Goal: Task Accomplishment & Management: Use online tool/utility

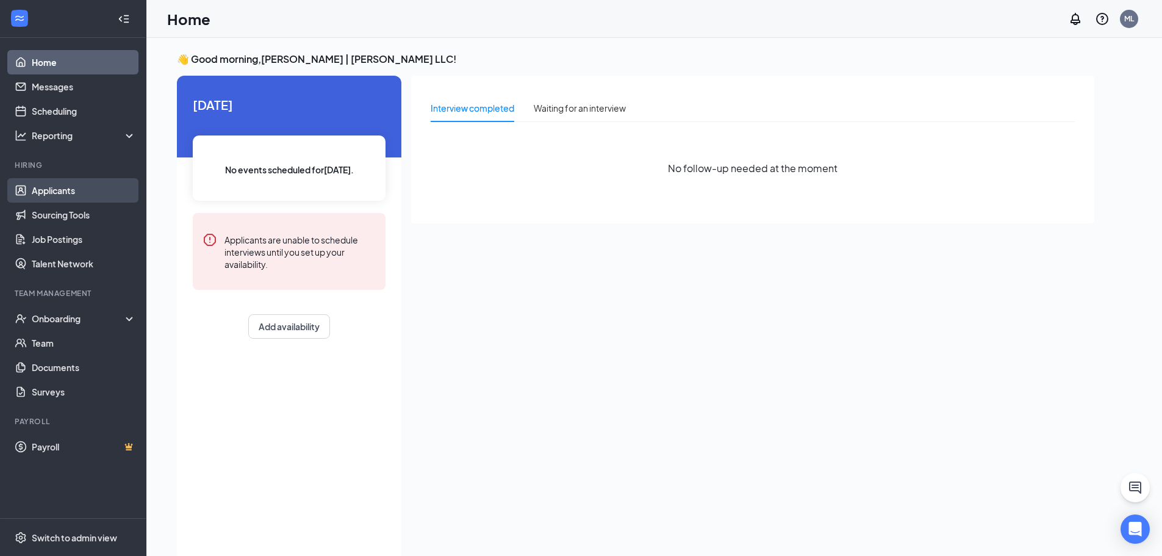
click at [84, 197] on link "Applicants" at bounding box center [84, 190] width 104 height 24
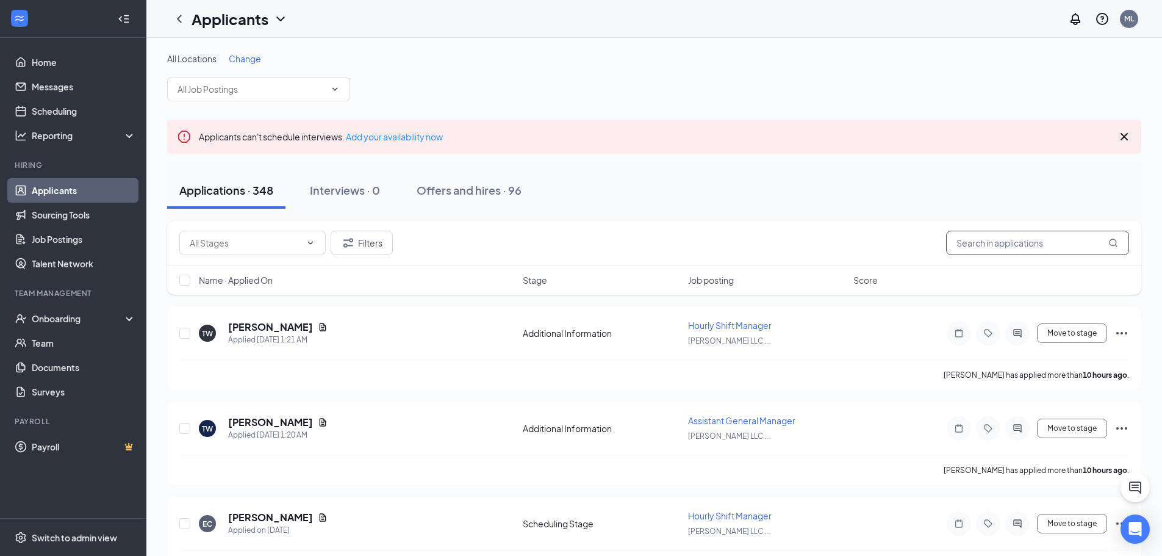
click at [984, 249] on input "text" at bounding box center [1037, 243] width 183 height 24
type input "5295"
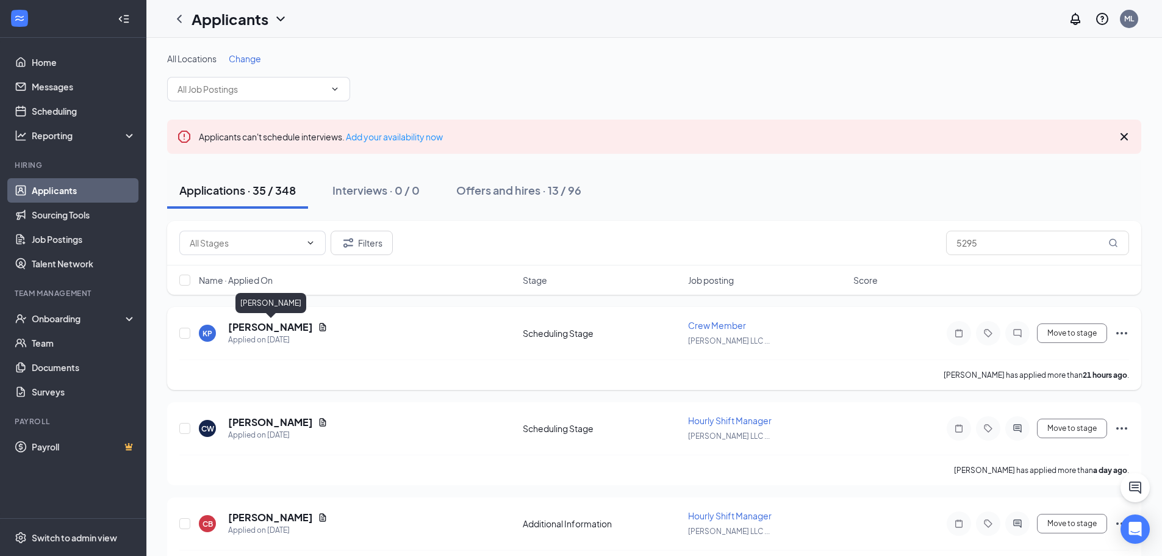
click at [308, 332] on h5 "[PERSON_NAME]" at bounding box center [270, 326] width 85 height 13
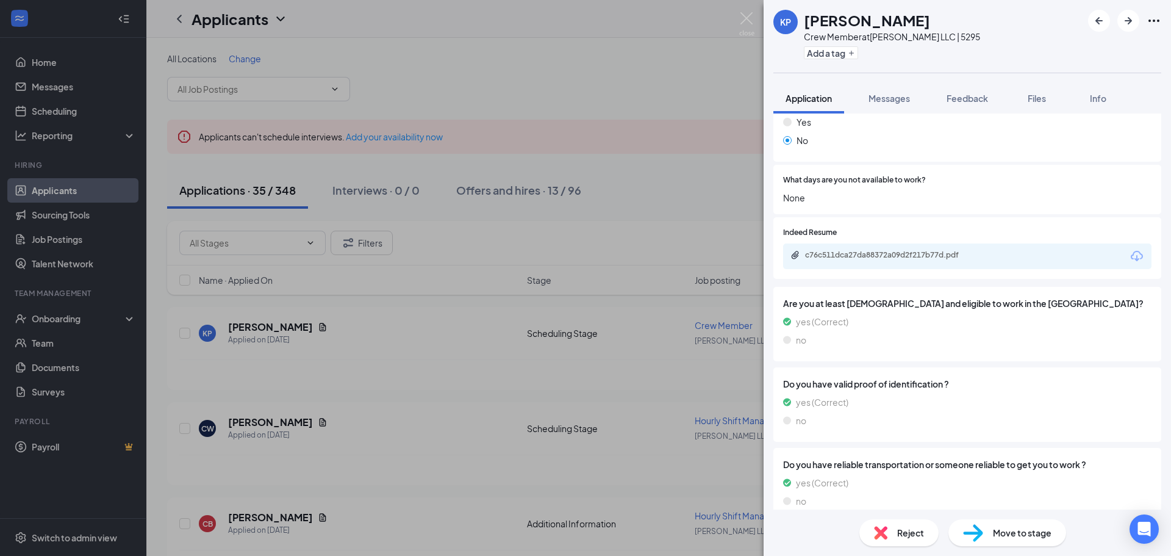
scroll to position [220, 0]
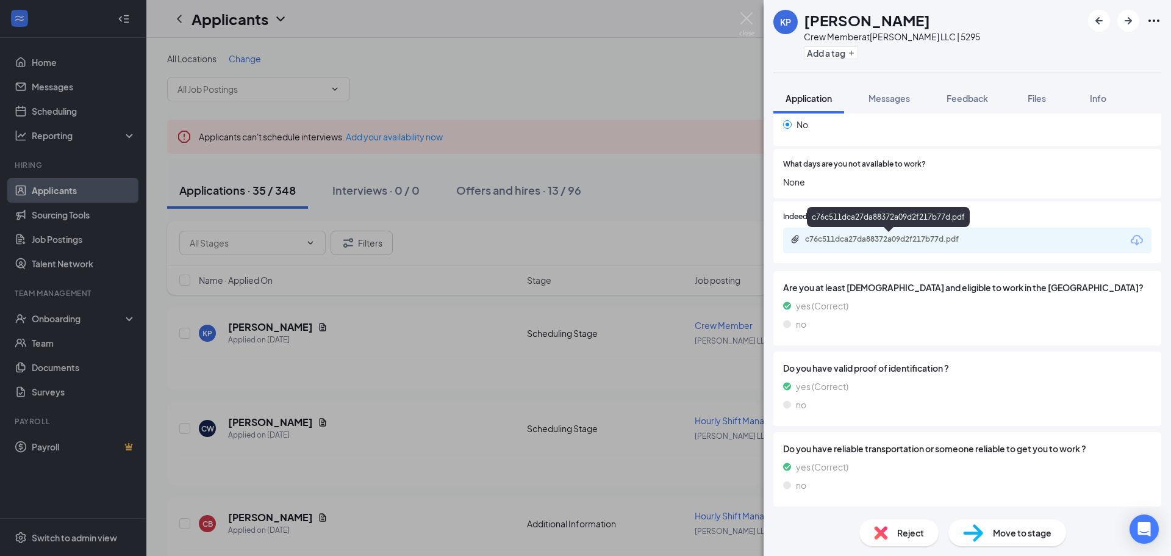
click at [889, 235] on div "c76c511dca27da88372a09d2f217b77d.pdf" at bounding box center [890, 239] width 171 height 10
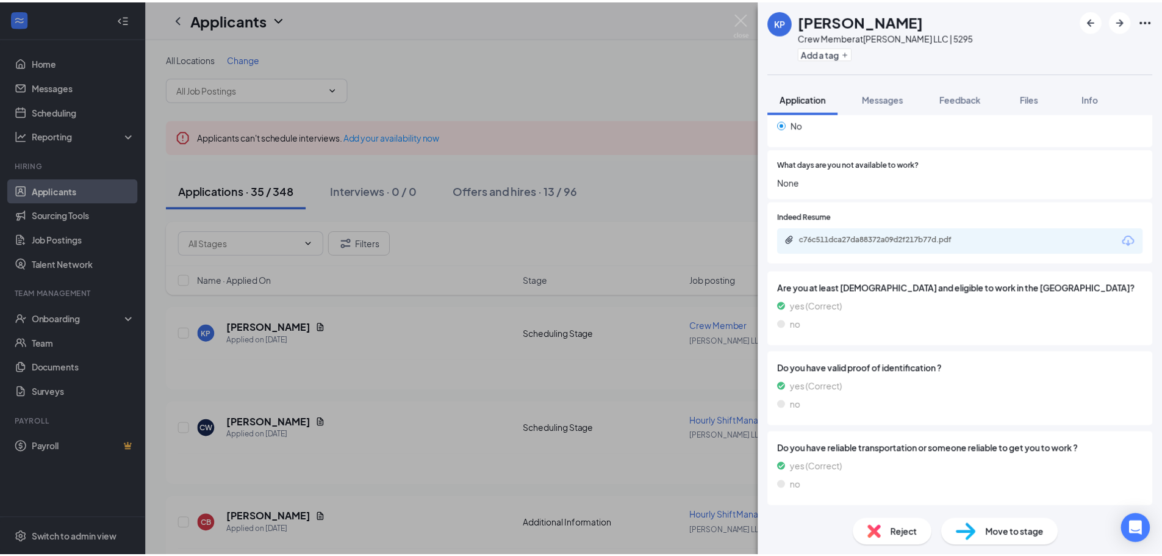
scroll to position [215, 0]
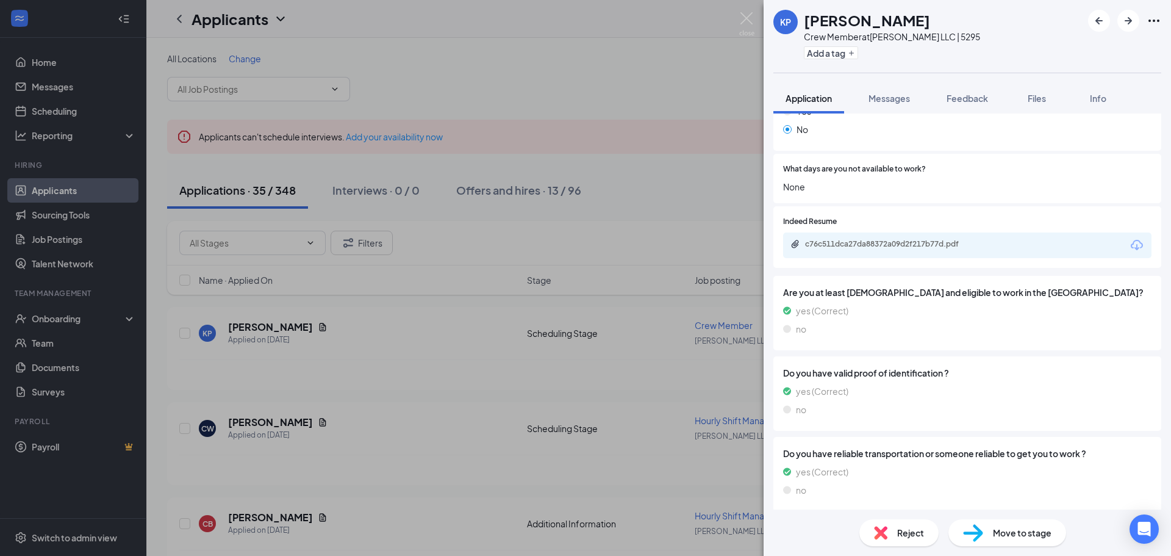
click at [492, 307] on div "[PERSON_NAME] Crew Member at [PERSON_NAME] LLC | 5295 Add a tag Application Mes…" at bounding box center [585, 278] width 1171 height 556
